Goal: Information Seeking & Learning: Learn about a topic

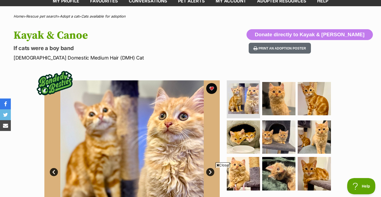
scroll to position [36, 0]
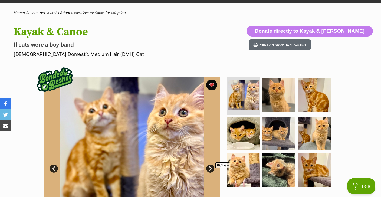
click at [218, 165] on icon at bounding box center [218, 166] width 3 height 4
click at [250, 131] on img at bounding box center [243, 133] width 35 height 35
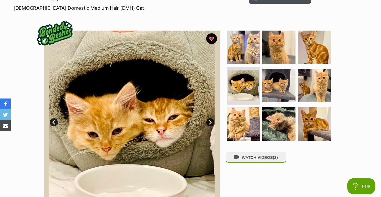
scroll to position [0, 0]
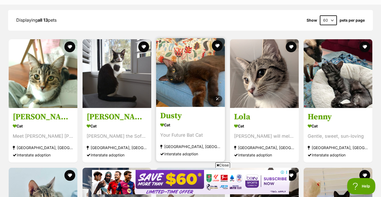
scroll to position [485, 0]
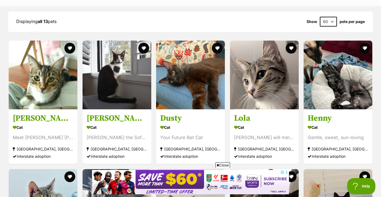
click at [218, 164] on icon at bounding box center [218, 166] width 3 height 4
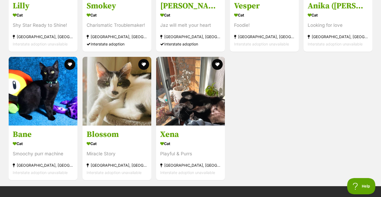
scroll to position [726, 0]
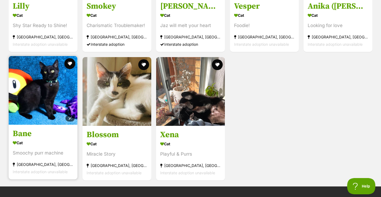
click at [33, 96] on img at bounding box center [43, 90] width 69 height 69
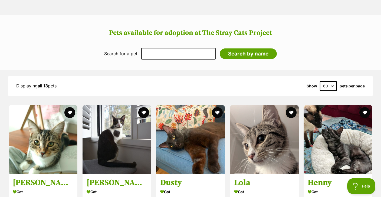
scroll to position [415, 0]
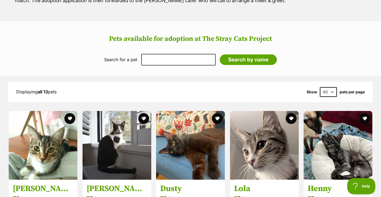
click at [335, 89] on select "60 120" at bounding box center [328, 92] width 17 height 10
select select "120"
click at [320, 87] on select "60 120" at bounding box center [328, 92] width 17 height 10
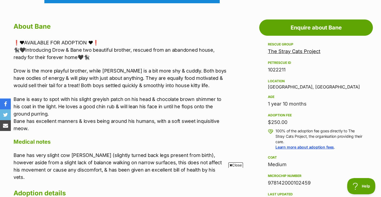
click at [230, 164] on icon at bounding box center [231, 166] width 3 height 4
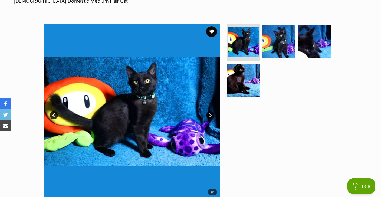
scroll to position [89, 0]
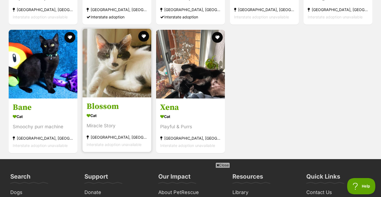
scroll to position [755, 0]
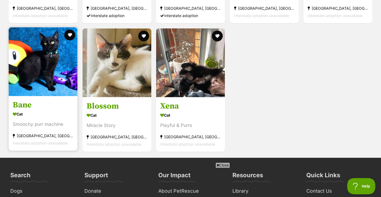
click at [40, 95] on link at bounding box center [43, 94] width 69 height 5
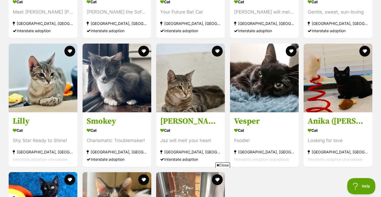
scroll to position [609, 0]
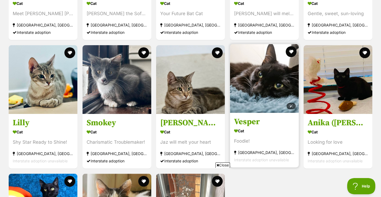
click at [257, 102] on img at bounding box center [264, 78] width 69 height 69
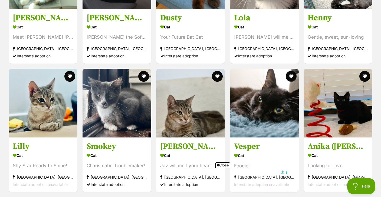
scroll to position [606, 0]
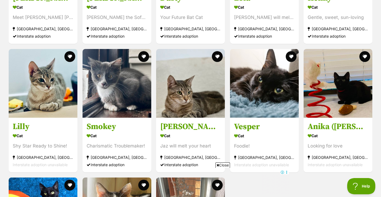
click at [220, 165] on span "Close" at bounding box center [223, 165] width 15 height 5
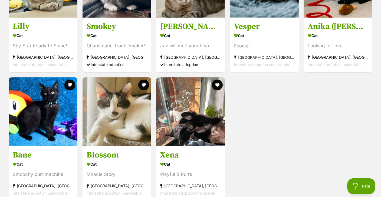
scroll to position [703, 0]
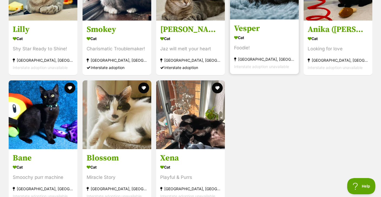
click at [258, 36] on div "Cat" at bounding box center [264, 38] width 61 height 8
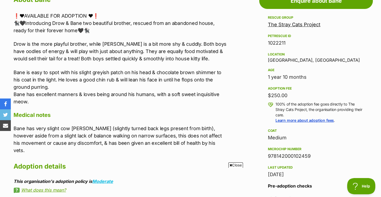
scroll to position [313, 0]
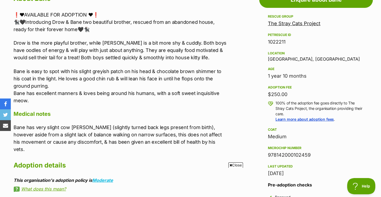
click at [230, 164] on icon at bounding box center [231, 166] width 3 height 4
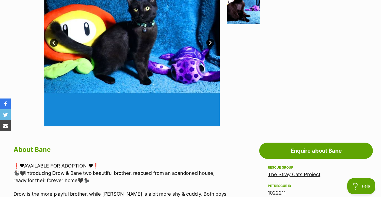
scroll to position [111, 0]
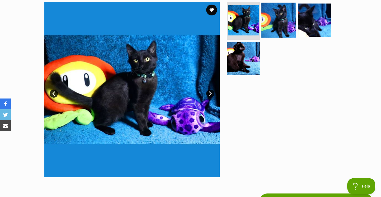
click at [278, 17] on img at bounding box center [279, 20] width 35 height 35
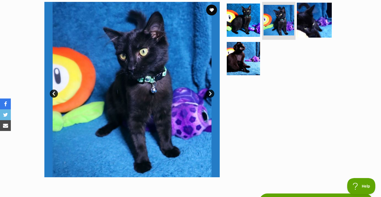
click at [315, 17] on img at bounding box center [314, 20] width 35 height 35
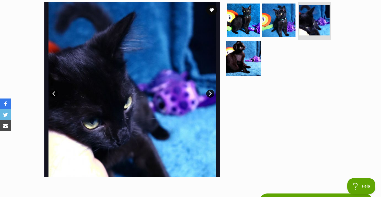
click at [248, 52] on img at bounding box center [243, 58] width 35 height 35
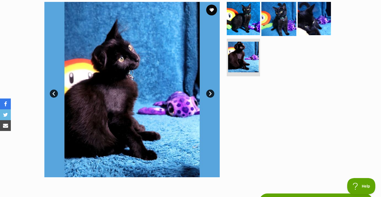
click at [280, 18] on img at bounding box center [279, 18] width 35 height 35
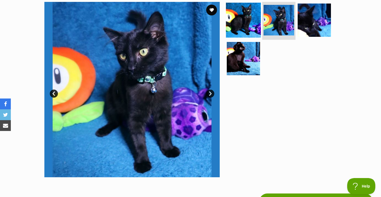
click at [257, 21] on img at bounding box center [243, 20] width 35 height 35
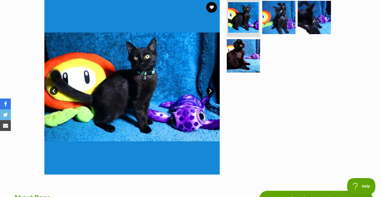
scroll to position [97, 0]
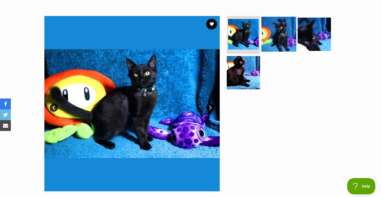
click at [281, 33] on img at bounding box center [279, 34] width 35 height 35
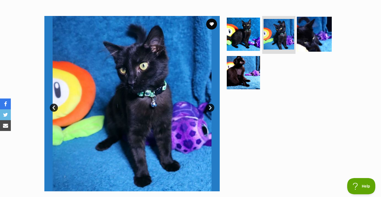
click at [314, 39] on img at bounding box center [314, 34] width 35 height 35
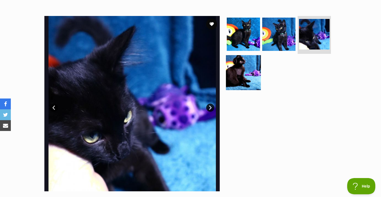
click at [244, 79] on img at bounding box center [243, 72] width 35 height 35
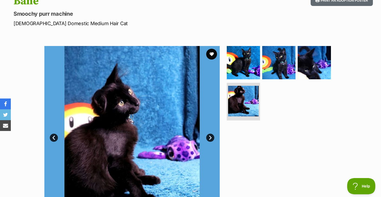
scroll to position [0, 0]
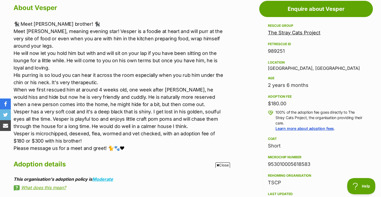
click at [218, 165] on icon at bounding box center [218, 166] width 3 height 4
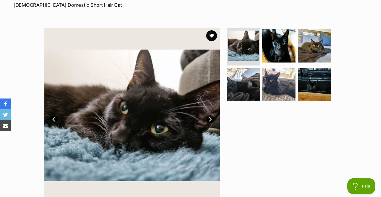
scroll to position [84, 0]
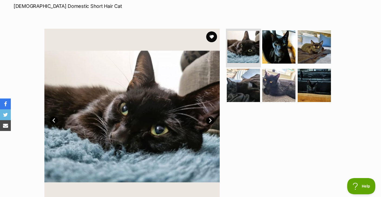
click at [253, 48] on img at bounding box center [244, 47] width 32 height 32
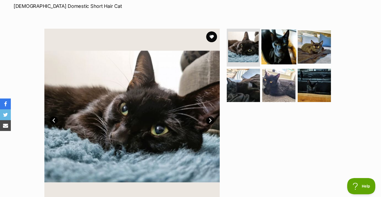
click at [270, 47] on img at bounding box center [279, 47] width 35 height 35
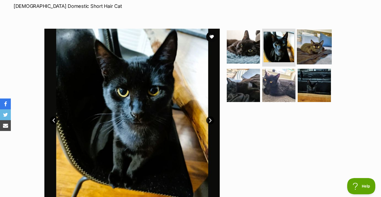
click at [317, 45] on img at bounding box center [314, 47] width 35 height 35
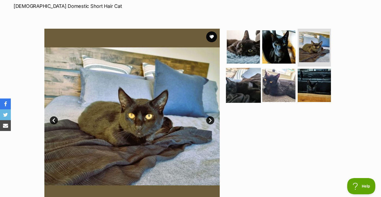
click at [248, 79] on img at bounding box center [243, 85] width 35 height 35
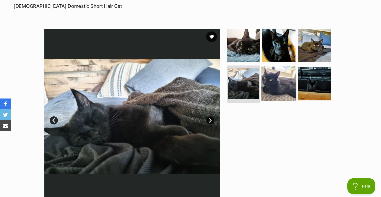
click at [283, 80] on img at bounding box center [279, 83] width 35 height 35
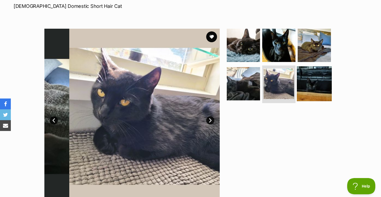
click at [324, 79] on img at bounding box center [314, 83] width 35 height 35
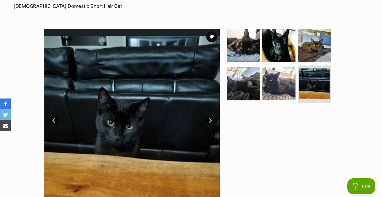
scroll to position [0, 0]
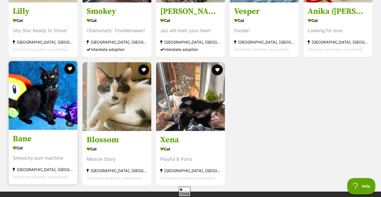
click at [35, 86] on img at bounding box center [43, 95] width 69 height 69
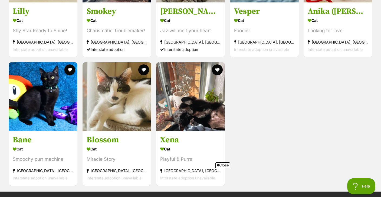
click at [218, 164] on icon at bounding box center [218, 166] width 3 height 4
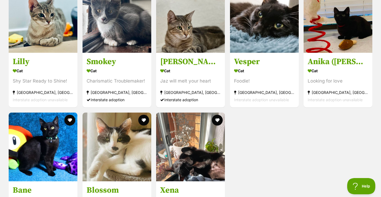
scroll to position [730, 0]
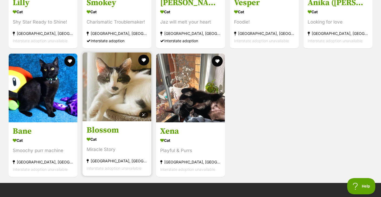
click at [127, 69] on img at bounding box center [117, 87] width 69 height 69
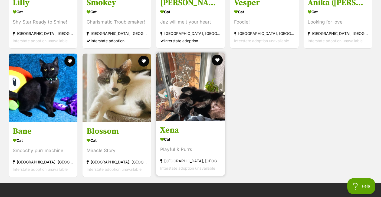
click at [176, 98] on img at bounding box center [190, 87] width 69 height 69
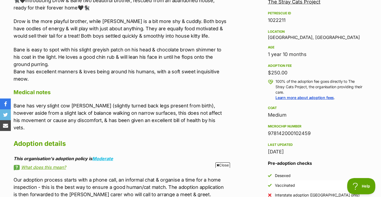
scroll to position [335, 0]
click at [217, 165] on icon at bounding box center [218, 166] width 3 height 4
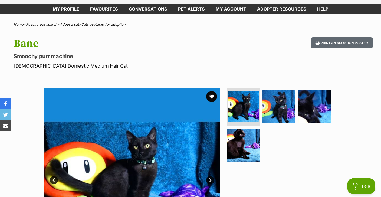
scroll to position [13, 0]
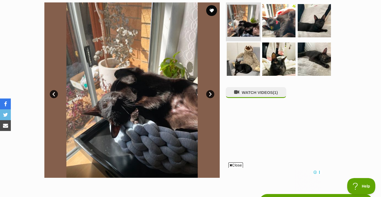
click at [241, 23] on img at bounding box center [244, 21] width 32 height 32
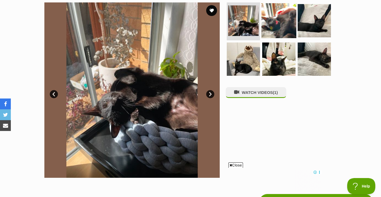
click at [271, 21] on img at bounding box center [279, 20] width 35 height 35
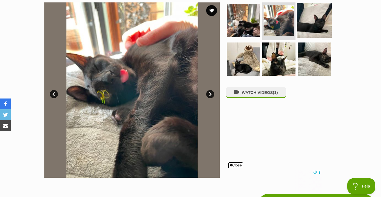
click at [313, 20] on img at bounding box center [314, 20] width 35 height 35
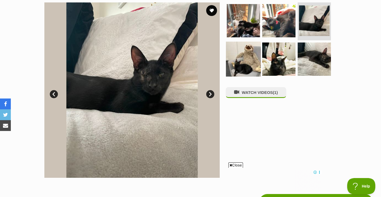
click at [245, 61] on img at bounding box center [243, 58] width 35 height 35
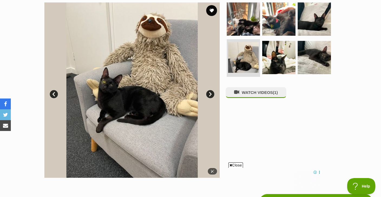
click at [107, 81] on img at bounding box center [132, 90] width 176 height 176
click at [325, 56] on img at bounding box center [314, 57] width 35 height 35
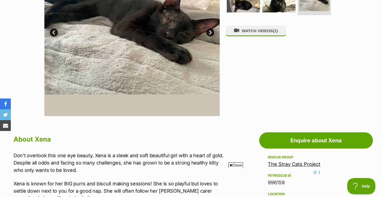
scroll to position [168, 0]
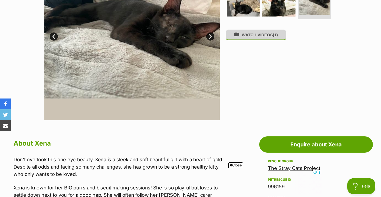
click at [248, 38] on button "WATCH VIDEOS (1)" at bounding box center [256, 35] width 61 height 11
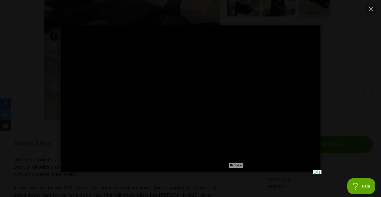
scroll to position [0, 0]
type input "100"
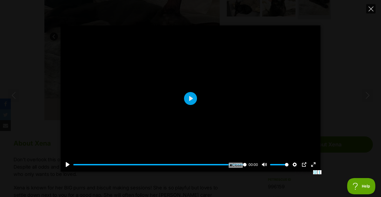
click at [371, 8] on icon "Close" at bounding box center [371, 9] width 5 height 5
